Goal: Complete application form

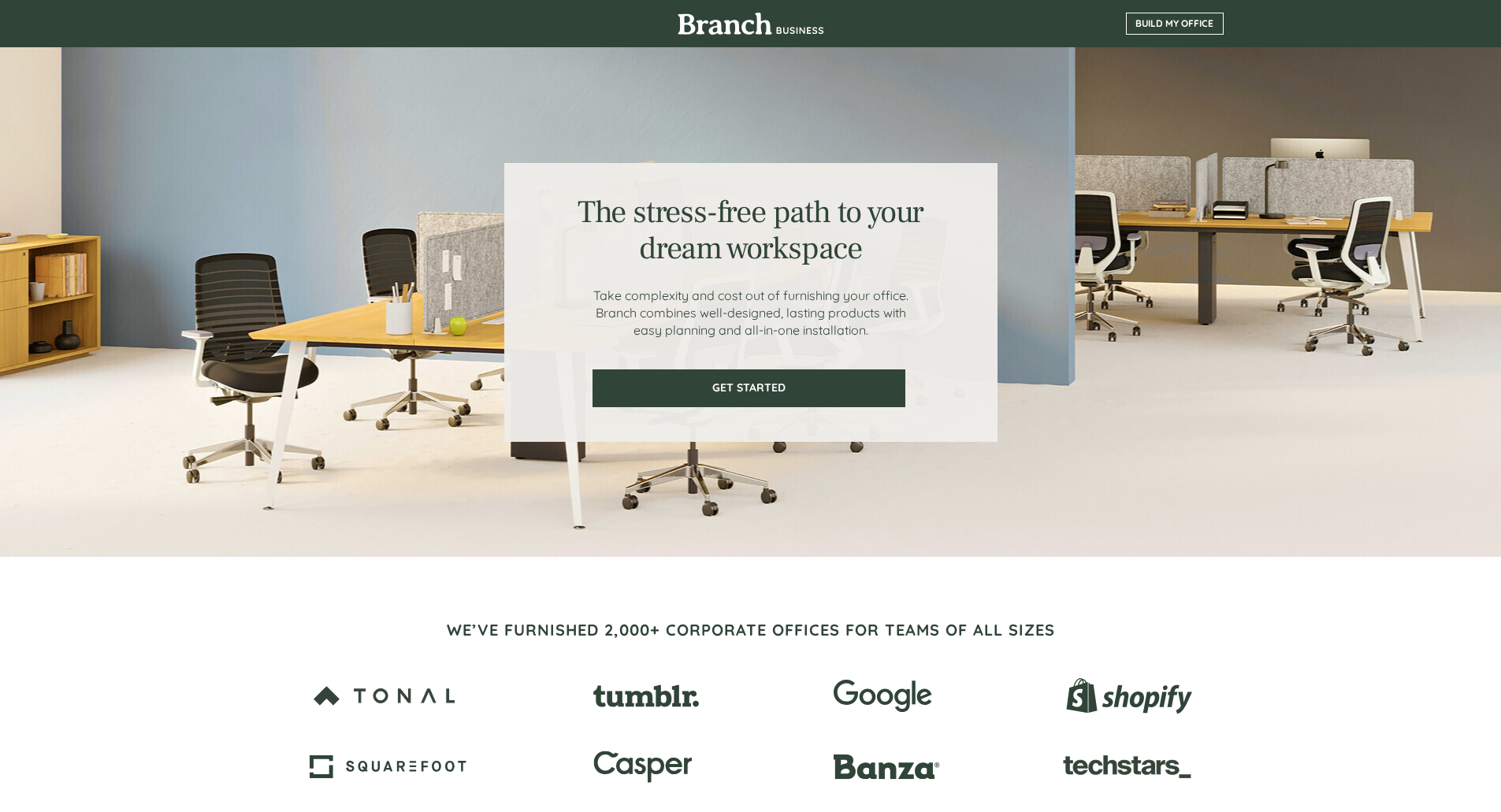
click at [1189, 24] on span "BUILD MY OFFICE" at bounding box center [1175, 23] width 96 height 11
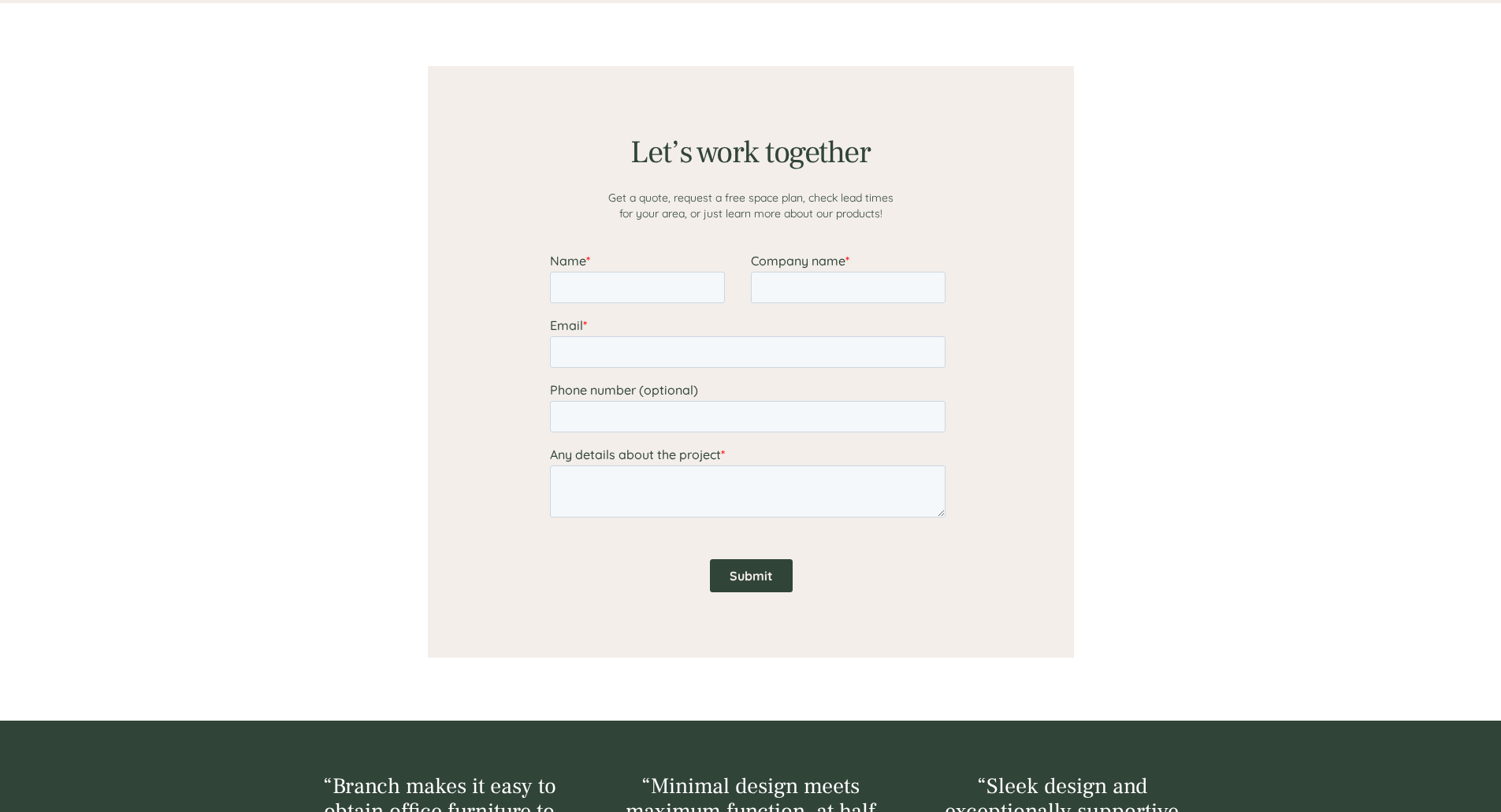
scroll to position [1223, 0]
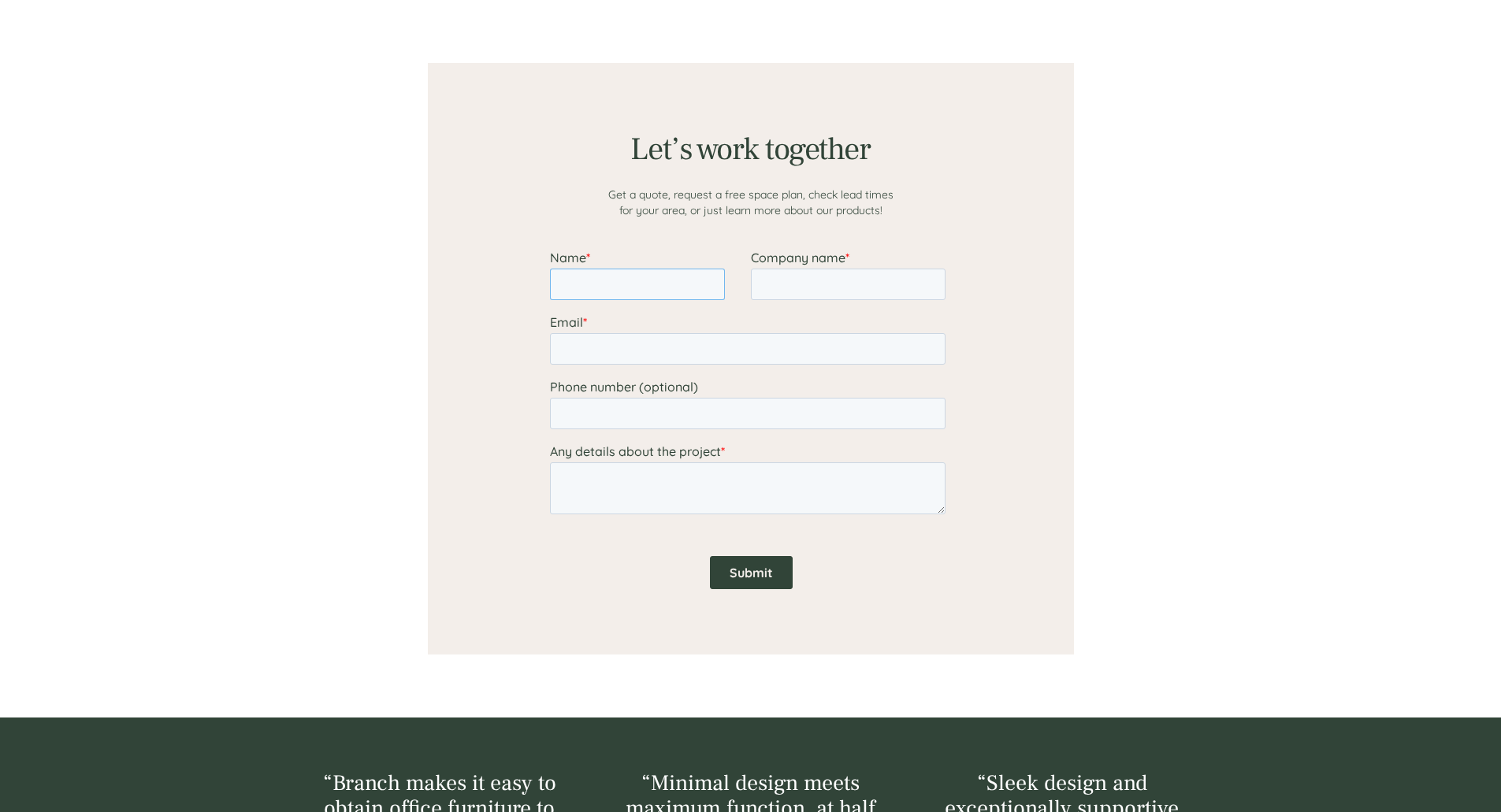
click at [630, 281] on input "Name *" at bounding box center [637, 284] width 175 height 31
type input "[PERSON_NAME]"
type input "c"
type input "Cope Equities"
type input "[EMAIL_ADDRESS][DOMAIN_NAME]"
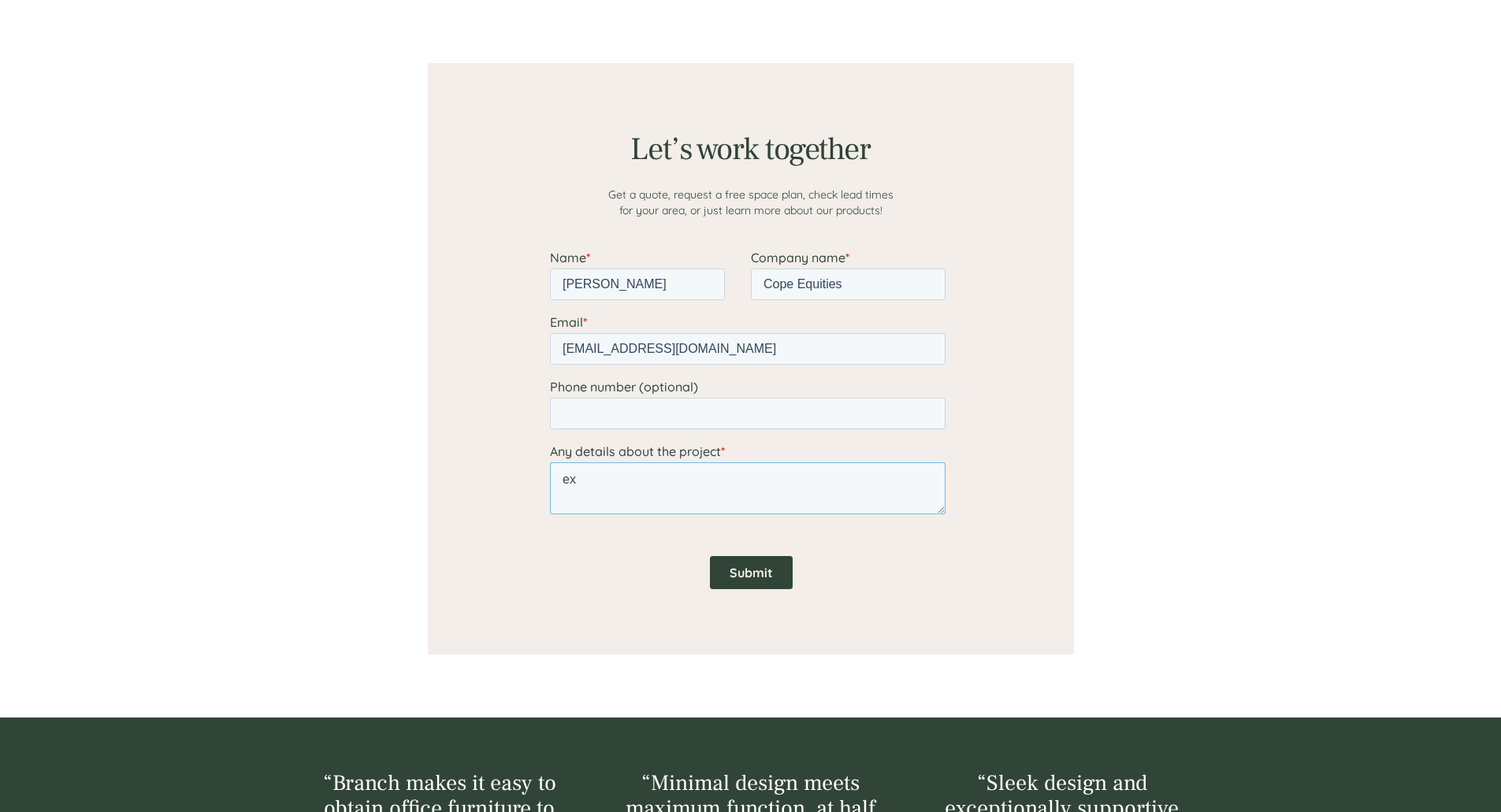
type textarea "e"
type textarea "2025 expansion into middle of office"
click at [745, 573] on input "Submit" at bounding box center [751, 573] width 83 height 33
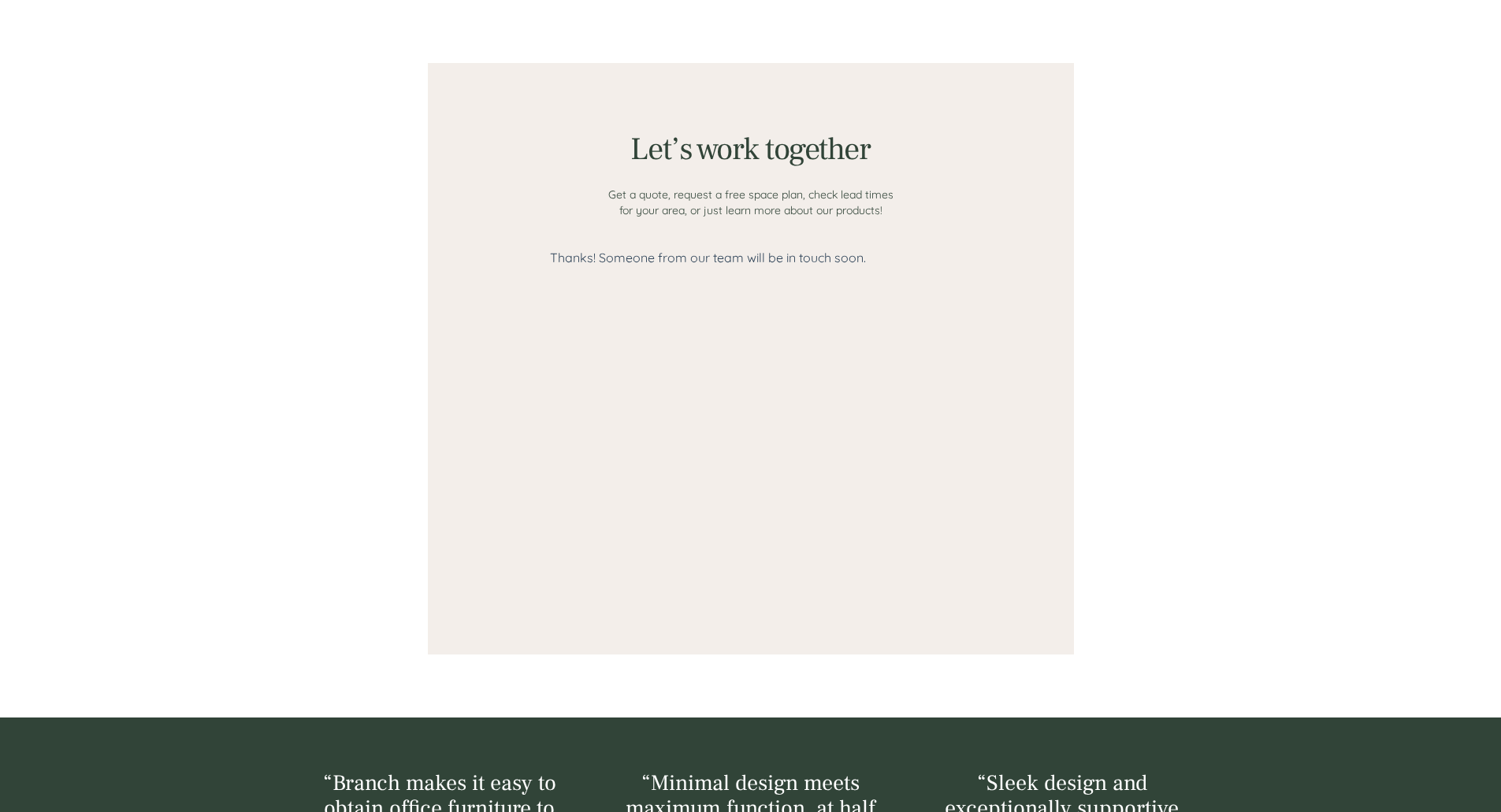
click at [703, 282] on div at bounding box center [751, 421] width 402 height 344
drag, startPoint x: 1102, startPoint y: 327, endPoint x: 797, endPoint y: 428, distance: 321.3
click at [1079, 331] on div at bounding box center [751, 359] width 946 height 718
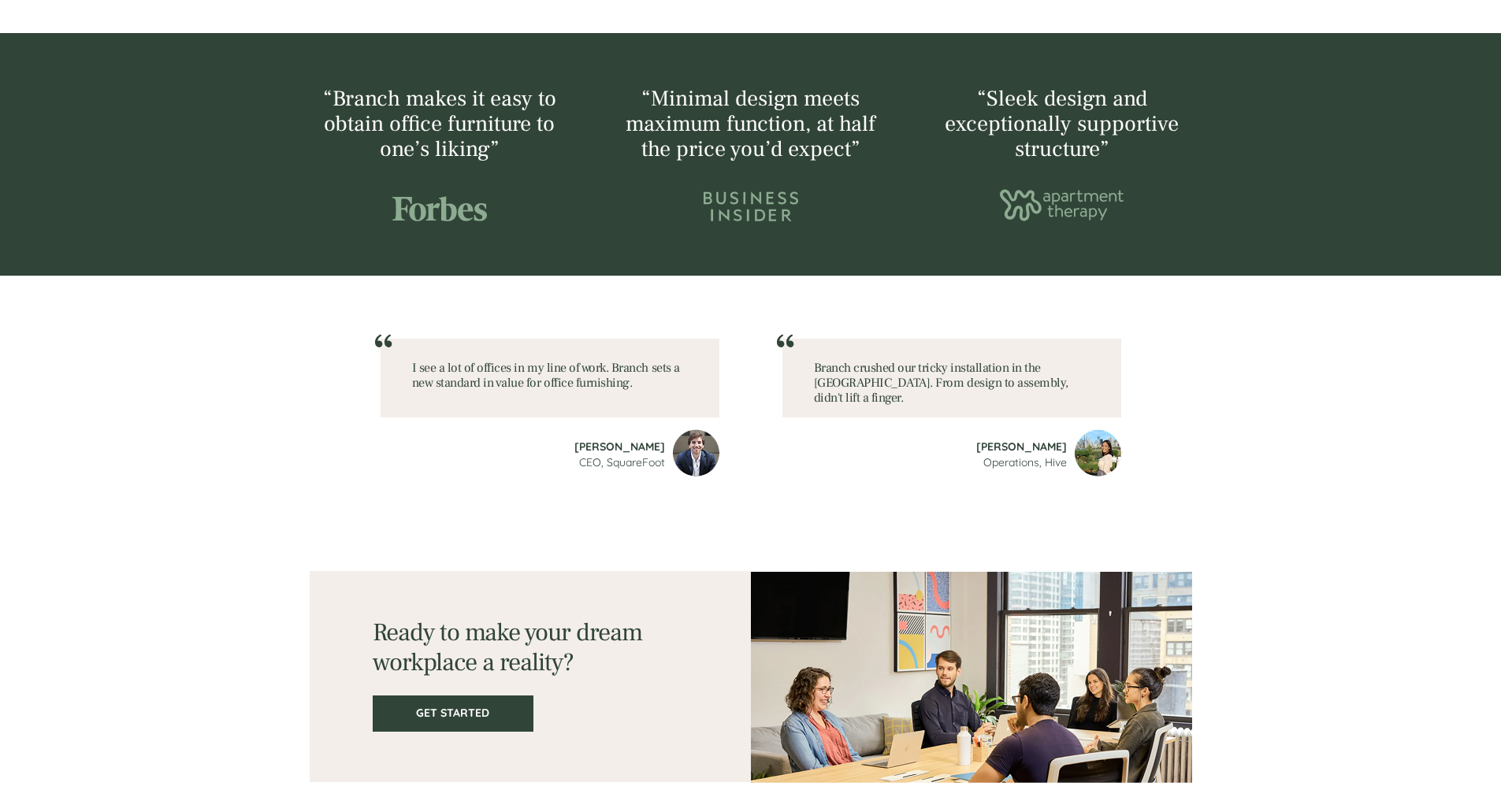
scroll to position [1909, 0]
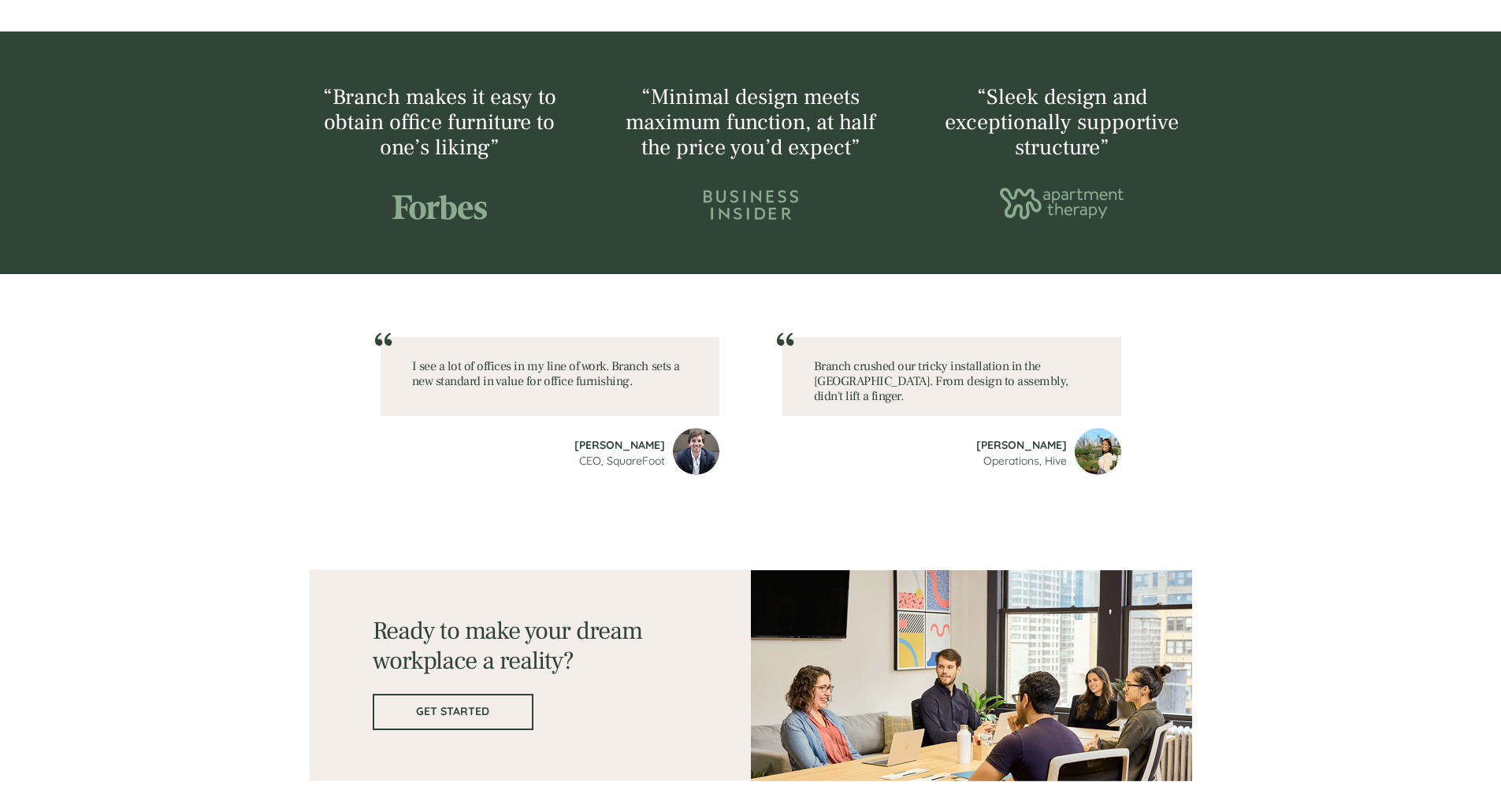
click at [431, 709] on span "GET STARTED" at bounding box center [453, 712] width 157 height 13
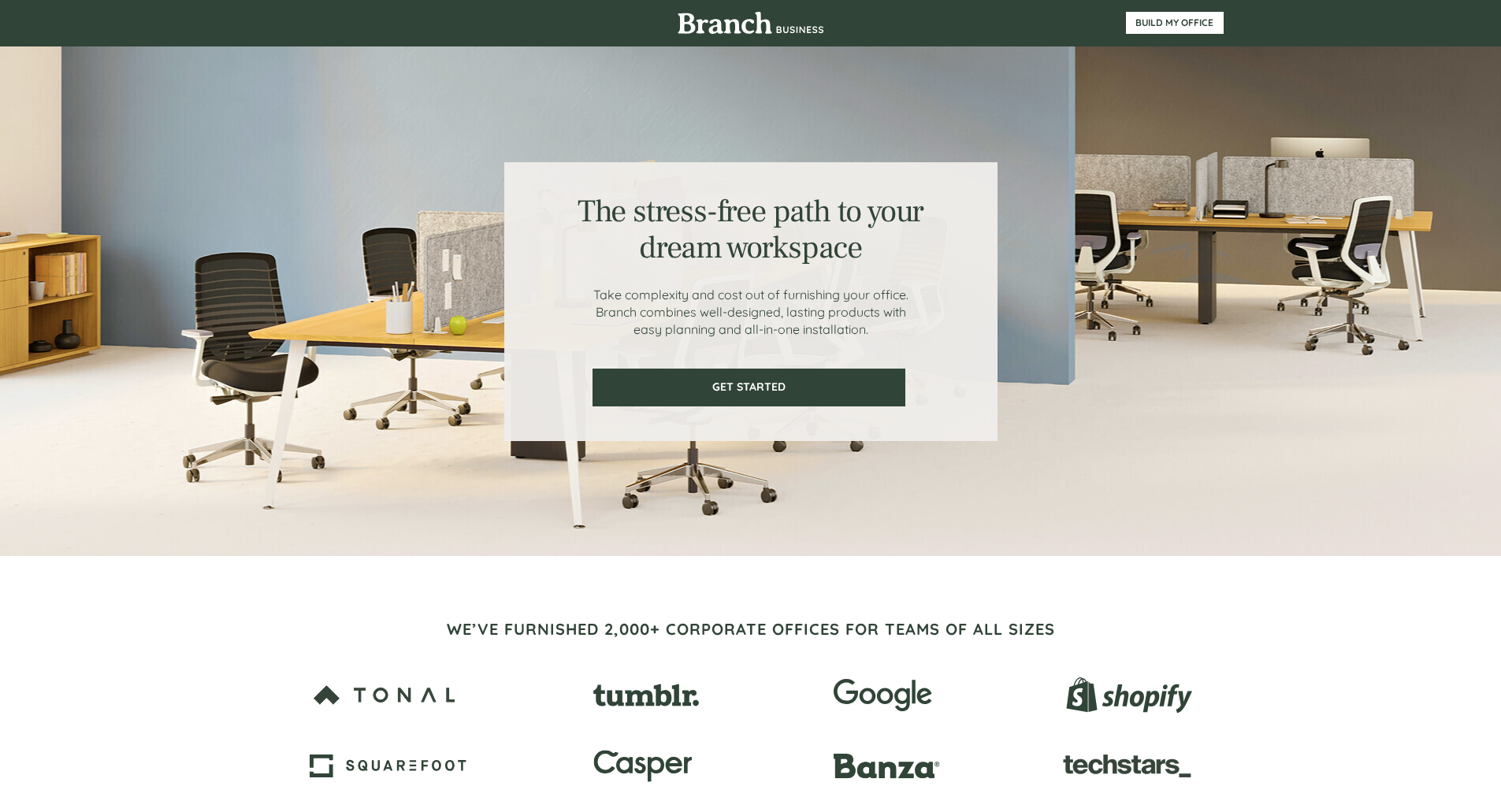
scroll to position [0, 0]
click at [1172, 22] on span "BUILD MY OFFICE" at bounding box center [1175, 23] width 96 height 11
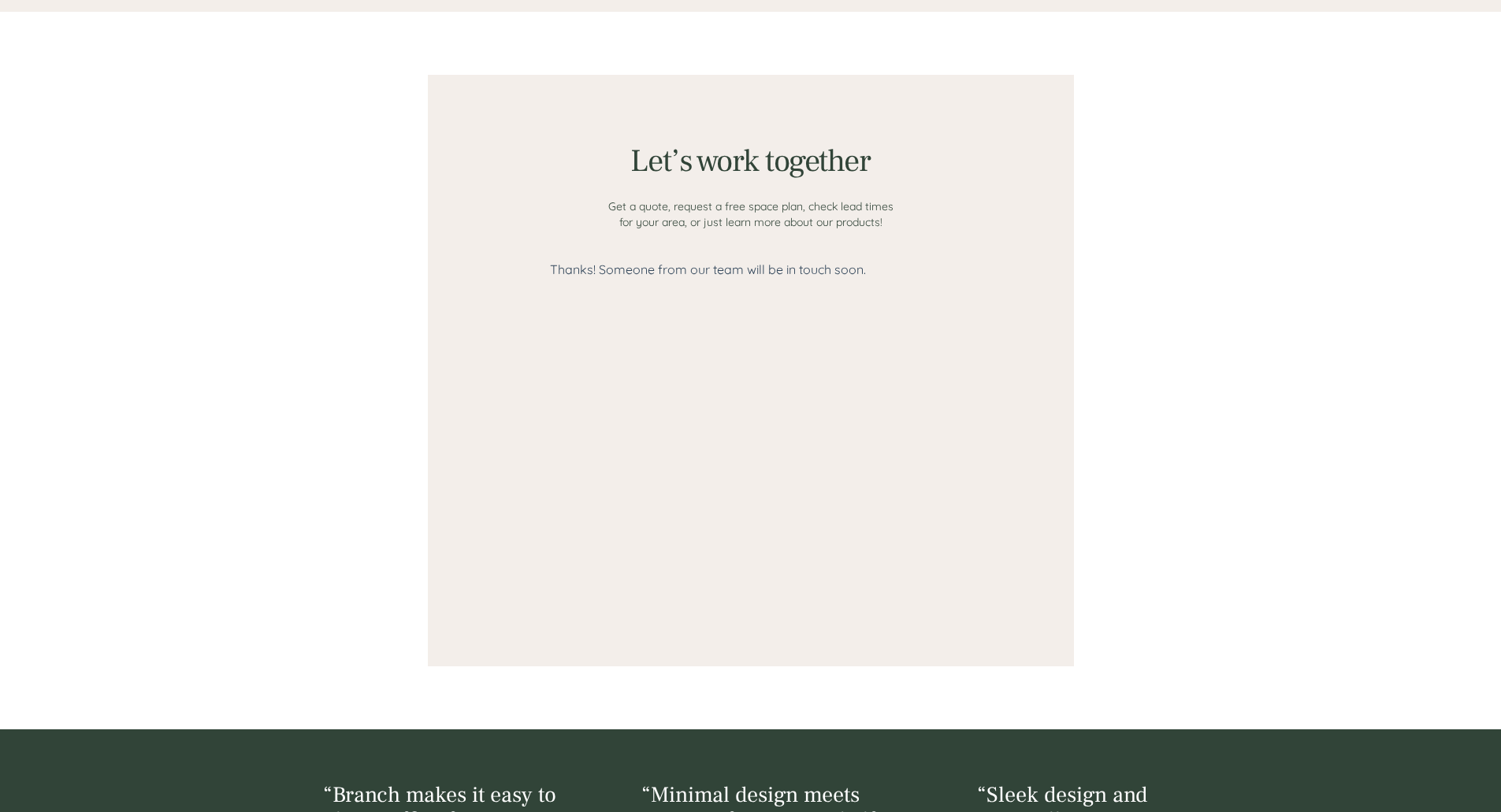
scroll to position [1223, 0]
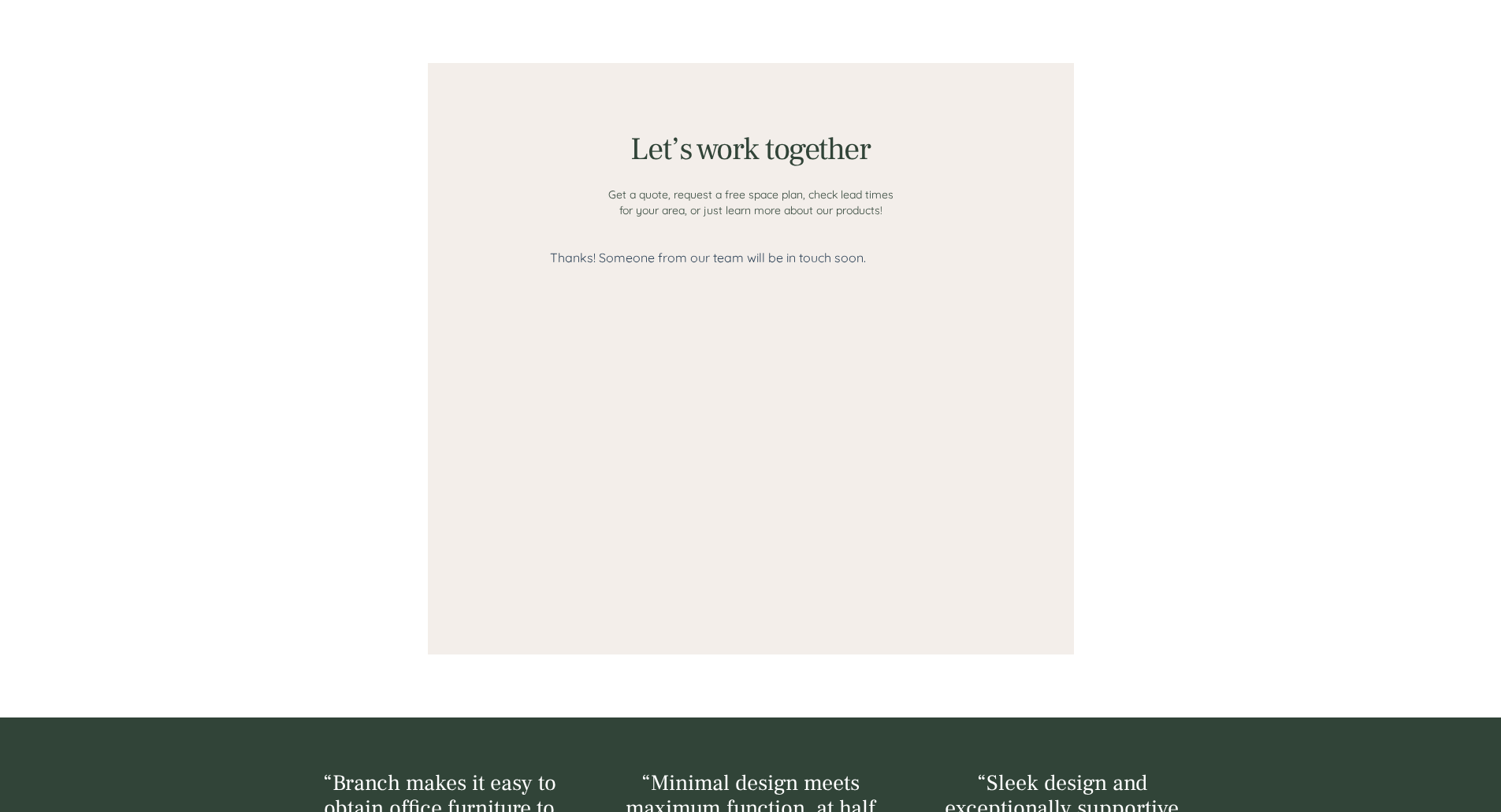
drag, startPoint x: 734, startPoint y: 356, endPoint x: 730, endPoint y: 337, distance: 19.4
click at [733, 354] on div at bounding box center [751, 421] width 402 height 344
